Goal: Information Seeking & Learning: Learn about a topic

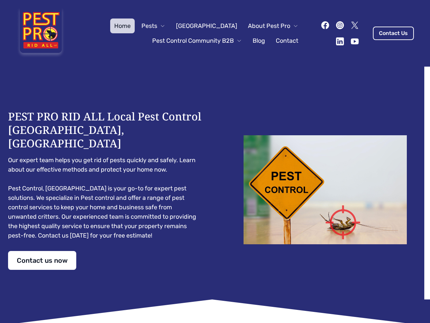
click at [215, 161] on div "PEST PRO RID ALL Local Pest Control [GEOGRAPHIC_DATA], [GEOGRAPHIC_DATA] Our ex…" at bounding box center [215, 190] width 414 height 160
click at [157, 26] on span "Pests" at bounding box center [149, 25] width 16 height 9
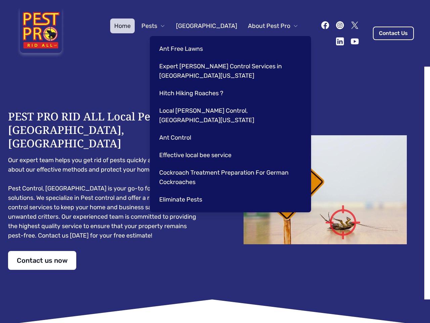
click at [266, 26] on span "About Pest Pro" at bounding box center [269, 25] width 42 height 9
click at [190, 41] on div "Ant Free Lawns Expert [PERSON_NAME] Control Services in [GEOGRAPHIC_DATA] [US_S…" at bounding box center [230, 124] width 161 height 176
